Goal: Task Accomplishment & Management: Manage account settings

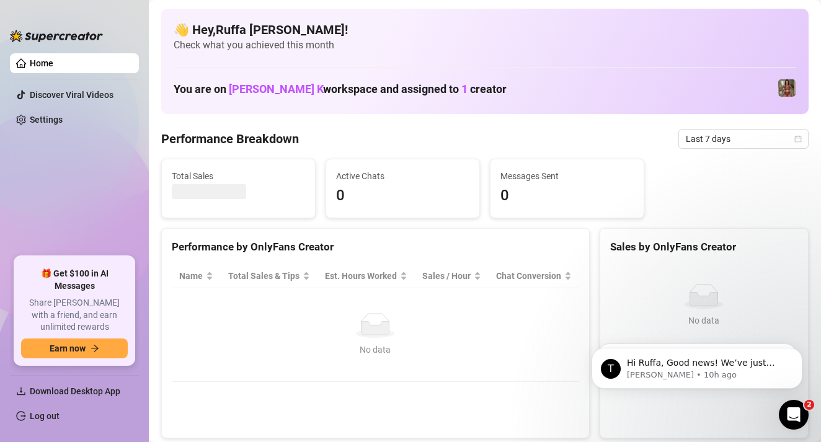
click at [81, 52] on ul "Home Discover Viral Videos Settings" at bounding box center [74, 149] width 129 height 203
click at [58, 419] on link "Log out" at bounding box center [45, 416] width 30 height 10
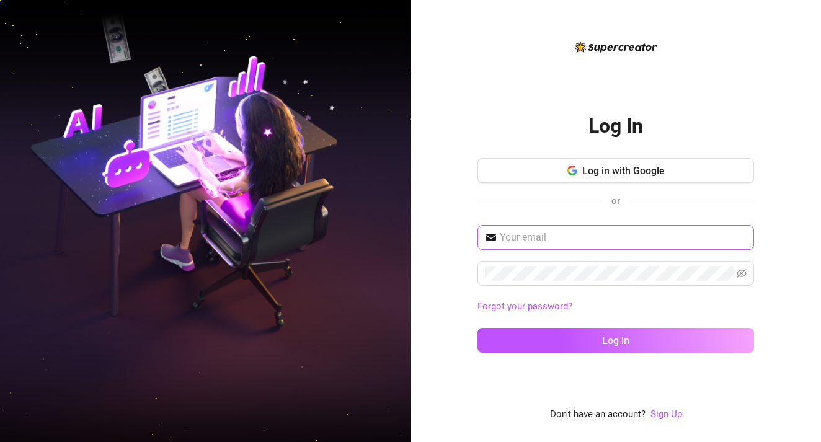
click at [580, 231] on input "text" at bounding box center [623, 237] width 247 height 15
type input "[EMAIL_ADDRESS][DOMAIN_NAME]"
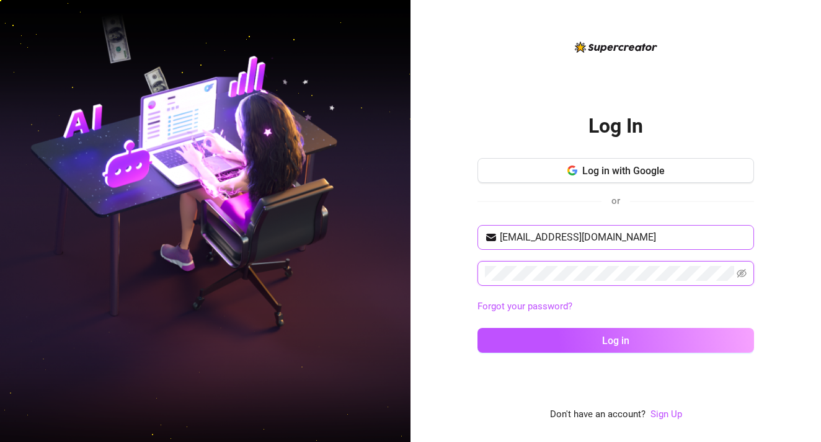
click at [616, 340] on button "Log in" at bounding box center [616, 340] width 277 height 25
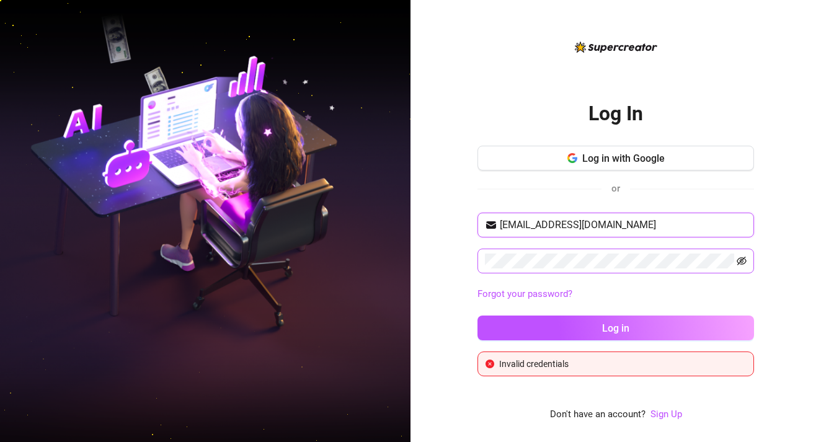
click at [739, 261] on icon "eye-invisible" at bounding box center [742, 261] width 10 height 10
click at [648, 221] on input "[EMAIL_ADDRESS][DOMAIN_NAME]" at bounding box center [623, 225] width 247 height 15
drag, startPoint x: 648, startPoint y: 221, endPoint x: 483, endPoint y: 125, distance: 190.4
click at [484, 128] on div "Log In Log in with Google or [EMAIL_ADDRESS][DOMAIN_NAME] Forgot your password?…" at bounding box center [616, 230] width 277 height 292
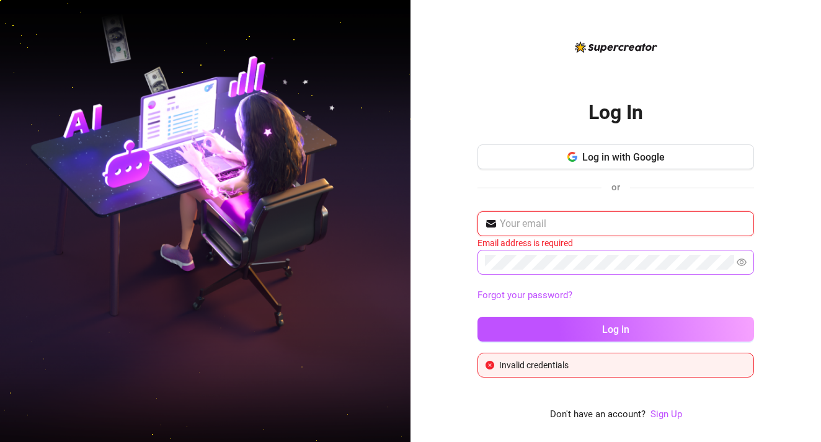
type input "[EMAIL_ADDRESS][DOMAIN_NAME]"
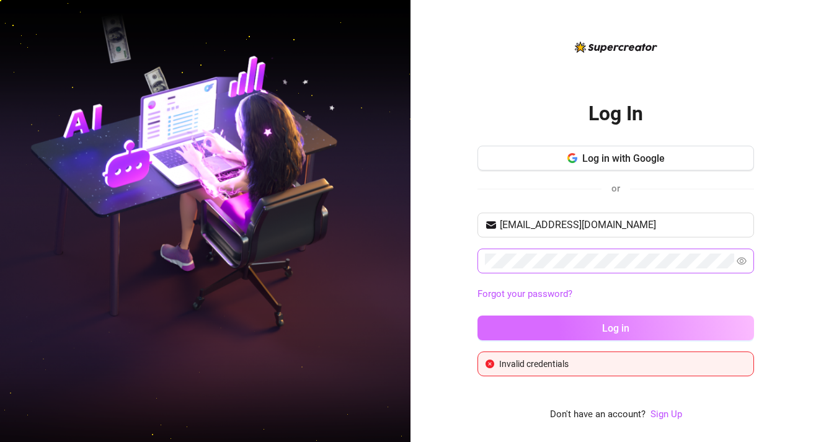
click at [527, 318] on button "Log in" at bounding box center [616, 328] width 277 height 25
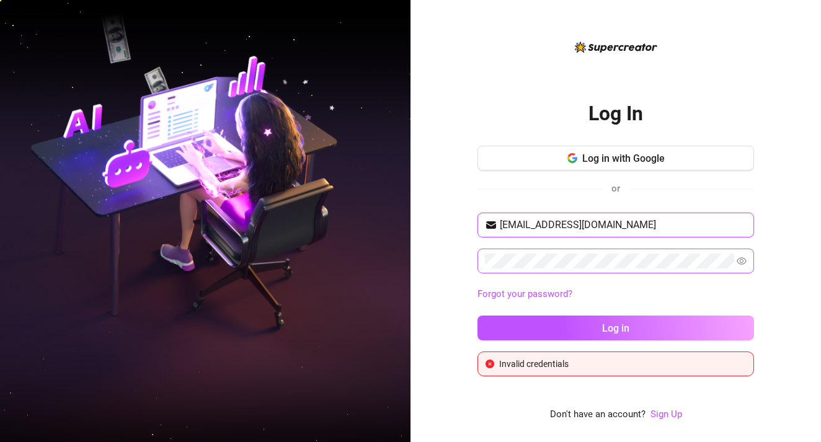
drag, startPoint x: 642, startPoint y: 231, endPoint x: 570, endPoint y: 172, distance: 93.0
click at [570, 172] on div "Log in with Google or [EMAIL_ADDRESS][DOMAIN_NAME] Forgot your password? Log in…" at bounding box center [616, 261] width 277 height 231
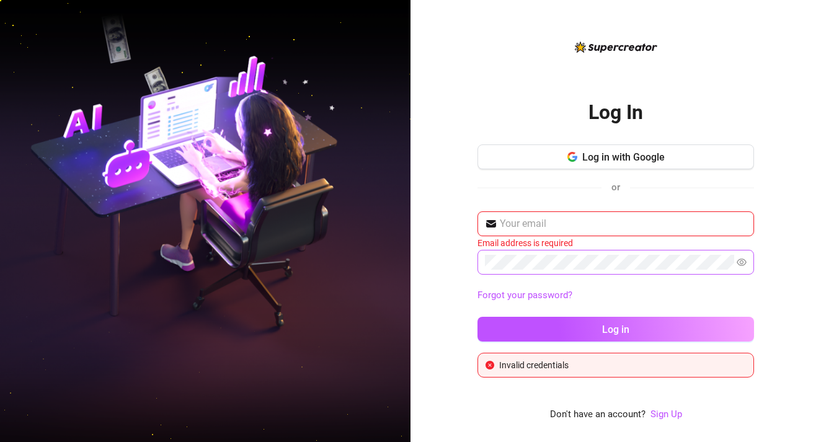
type input "[EMAIL_ADDRESS][DOMAIN_NAME]"
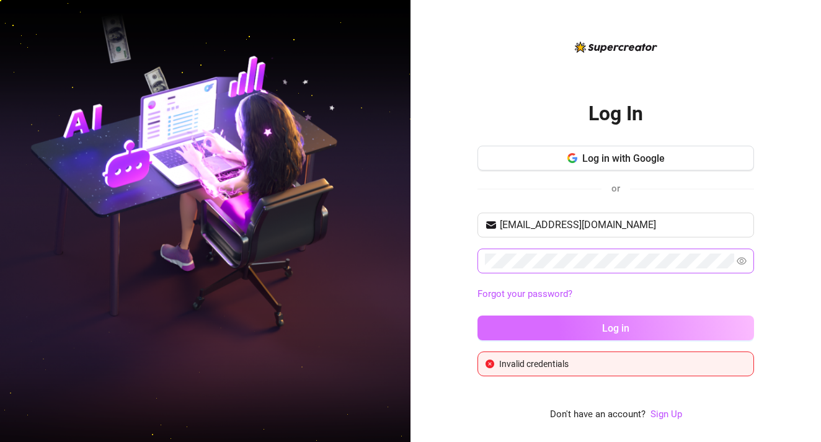
click at [607, 329] on span "Log in" at bounding box center [615, 329] width 27 height 12
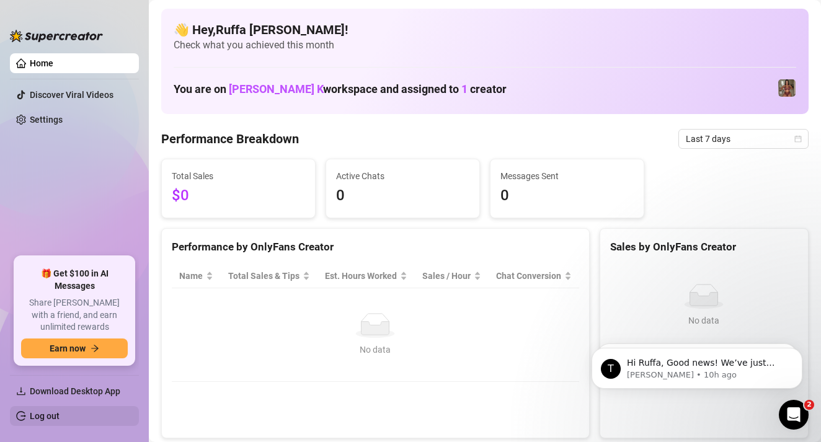
click at [60, 417] on link "Log out" at bounding box center [45, 416] width 30 height 10
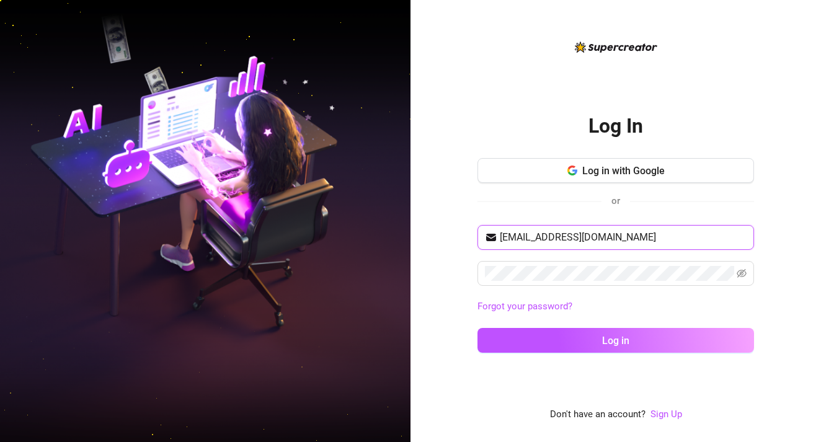
type input "[EMAIL_ADDRESS][DOMAIN_NAME]"
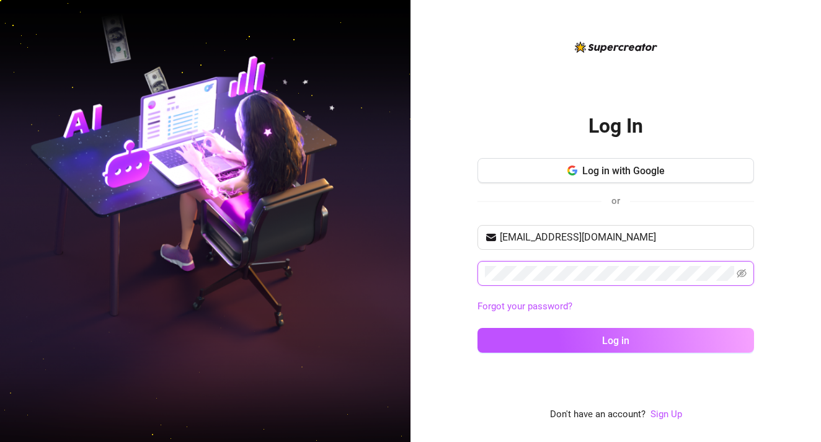
click at [616, 340] on button "Log in" at bounding box center [616, 340] width 277 height 25
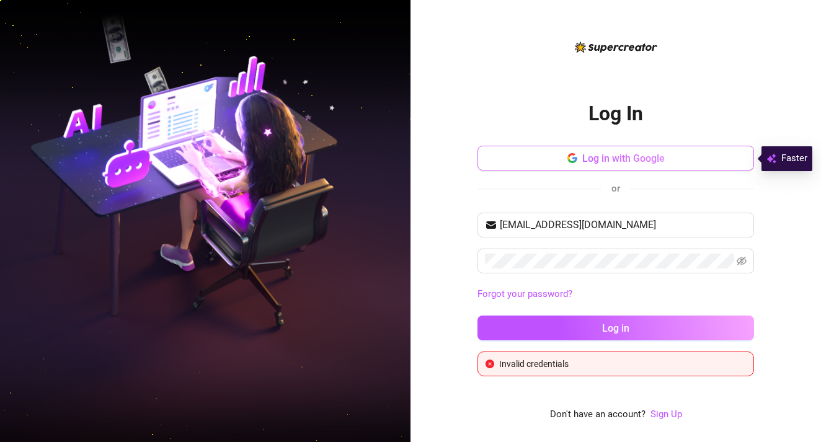
click at [604, 158] on span "Log in with Google" at bounding box center [623, 159] width 82 height 12
